Goal: Task Accomplishment & Management: Use online tool/utility

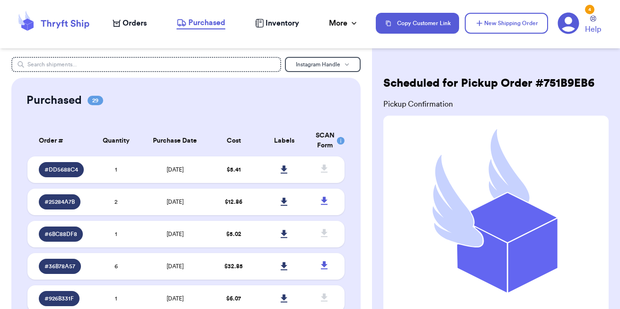
scroll to position [25, 0]
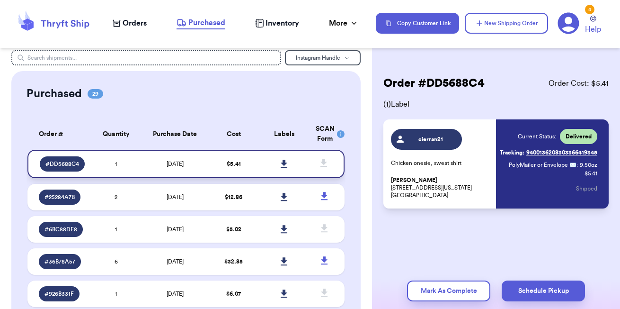
scroll to position [0, 0]
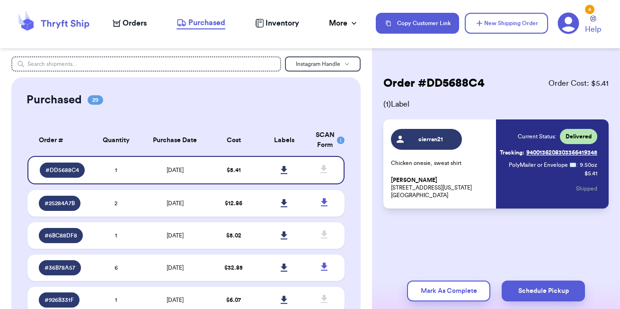
click at [137, 22] on span "Orders" at bounding box center [135, 23] width 24 height 11
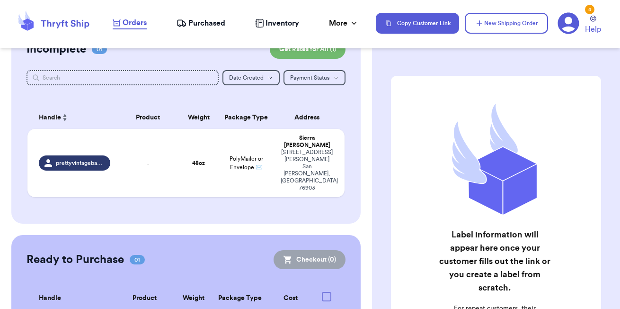
scroll to position [97, 0]
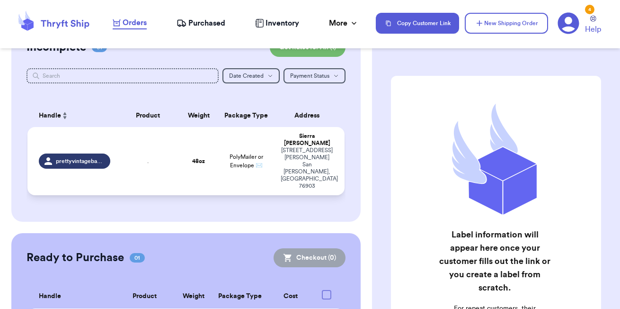
click at [173, 135] on td "." at bounding box center [147, 161] width 63 height 68
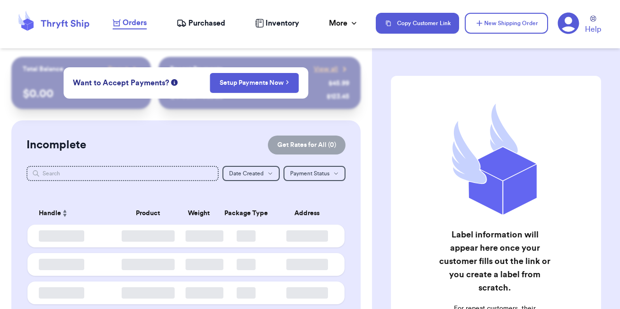
checkbox input "false"
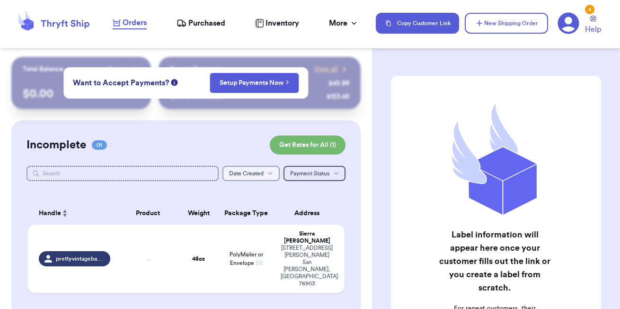
click at [245, 168] on button "Date Created Date Created" at bounding box center [250, 173] width 57 height 15
click at [363, 198] on div "Customer Link New Order Total Balance Payout $ 0.00 Recent Payments View all @ …" at bounding box center [186, 259] width 372 height 404
click at [182, 231] on td "48 oz" at bounding box center [199, 258] width 38 height 68
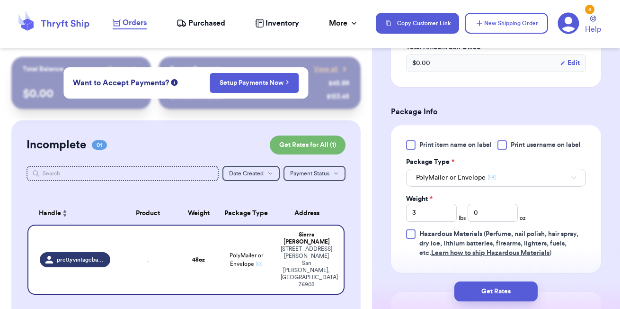
scroll to position [411, 0]
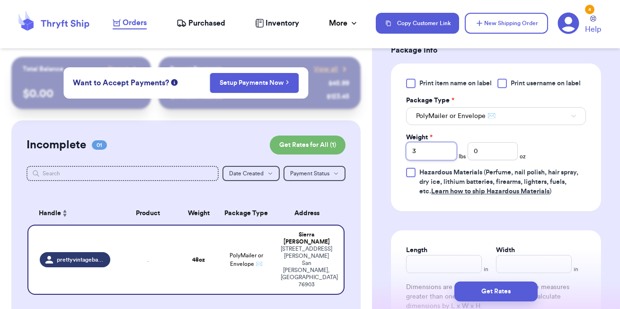
click at [436, 154] on input "3" at bounding box center [431, 151] width 51 height 18
type input "1"
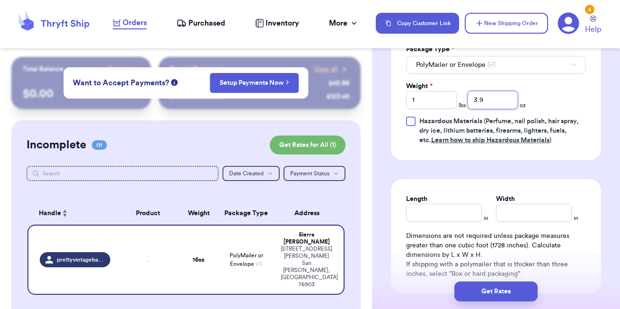
scroll to position [492, 0]
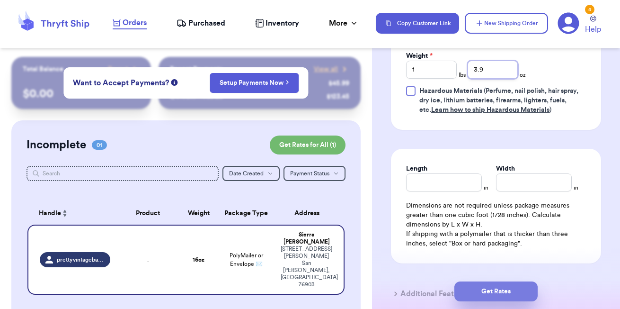
type input "3.9"
click at [496, 287] on button "Get Rates" at bounding box center [495, 291] width 83 height 20
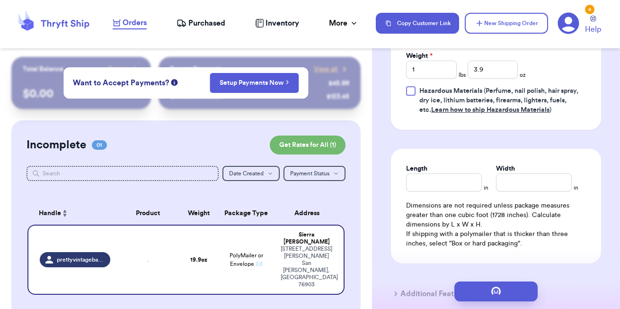
scroll to position [0, 0]
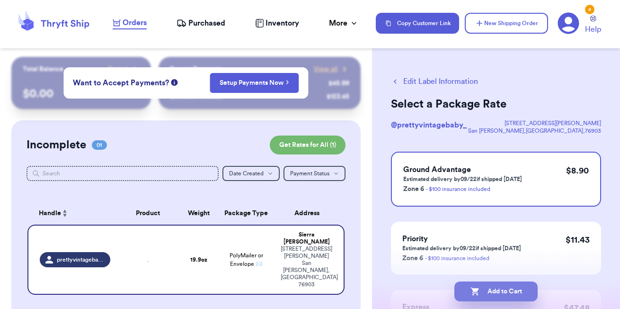
click at [504, 291] on button "Add to Cart" at bounding box center [495, 291] width 83 height 20
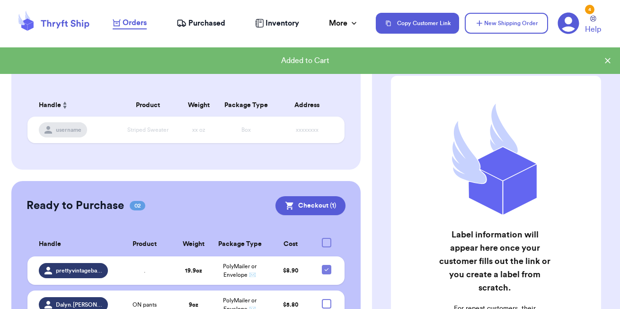
scroll to position [155, 0]
